Goal: Information Seeking & Learning: Find specific fact

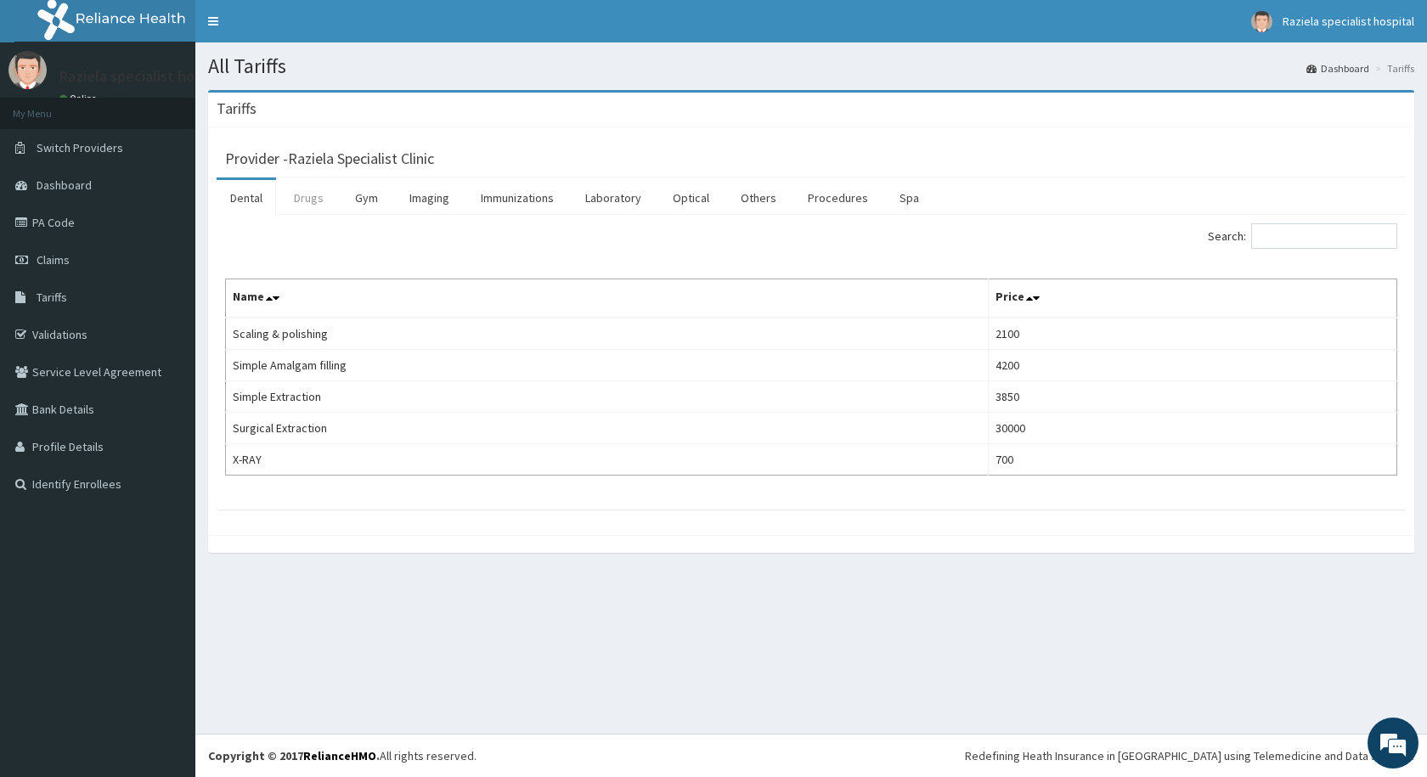
click at [306, 196] on link "Drugs" at bounding box center [308, 198] width 57 height 36
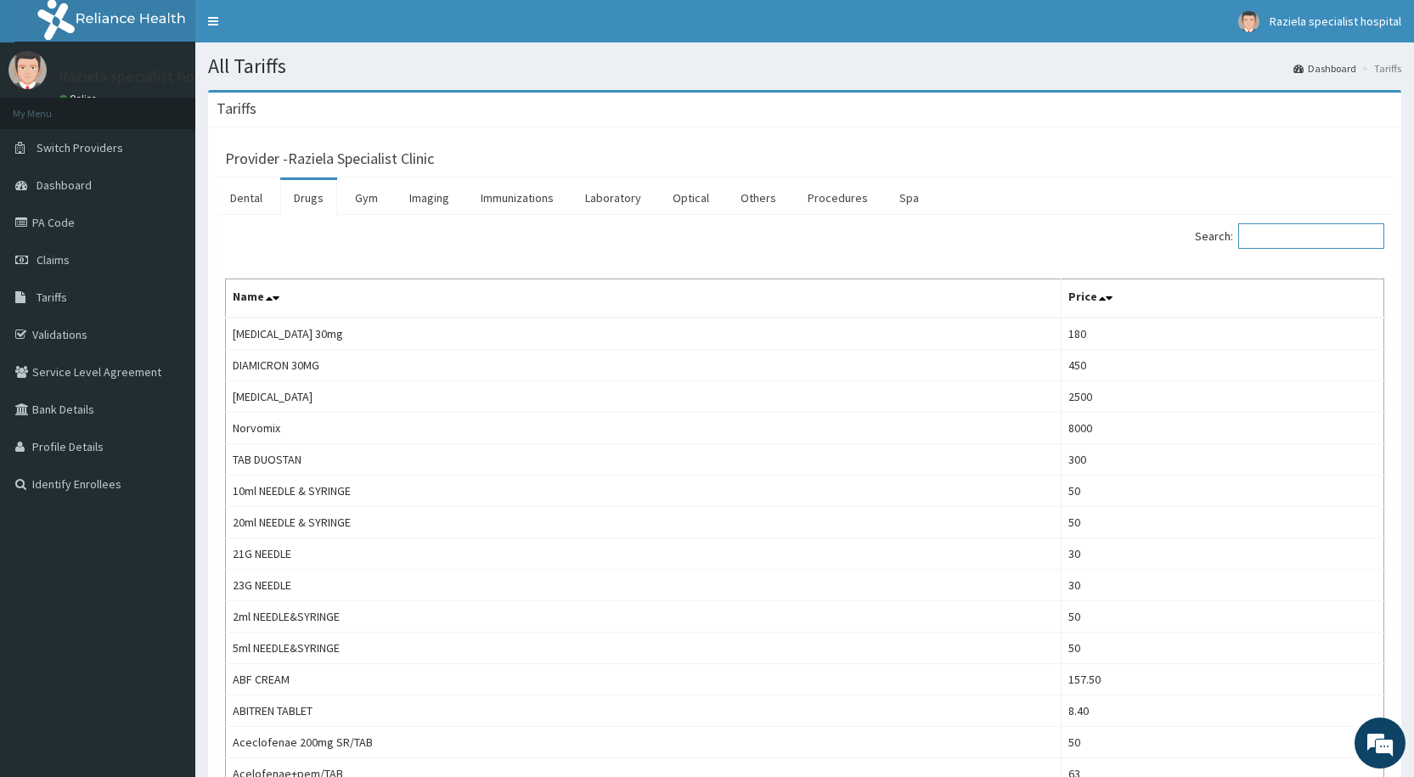
click at [1280, 233] on input "Search:" at bounding box center [1311, 235] width 146 height 25
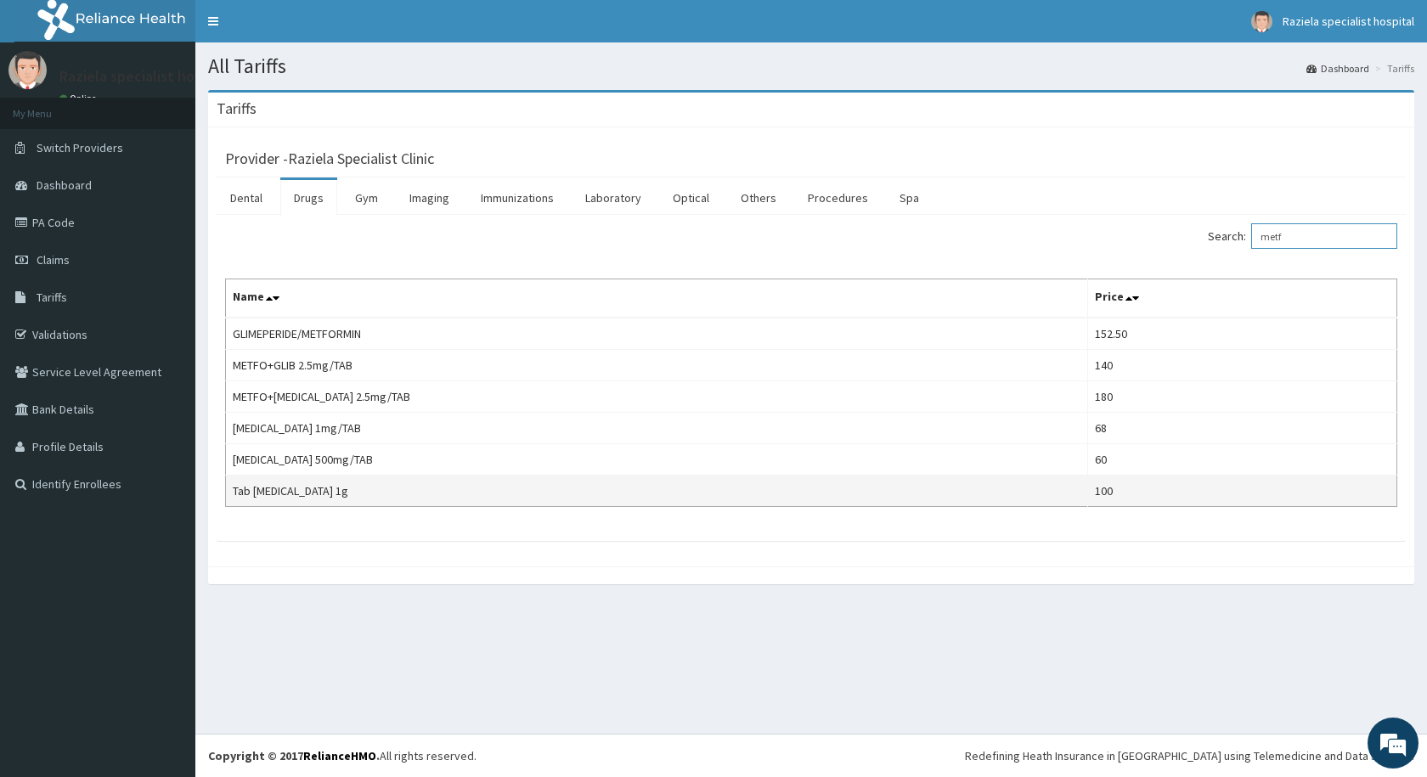
type input "metf"
drag, startPoint x: 230, startPoint y: 482, endPoint x: 330, endPoint y: 497, distance: 101.3
click at [330, 497] on td "Tab [MEDICAL_DATA] 1g" at bounding box center [657, 491] width 862 height 31
copy td "Tab [MEDICAL_DATA] 1g"
